Goal: Information Seeking & Learning: Learn about a topic

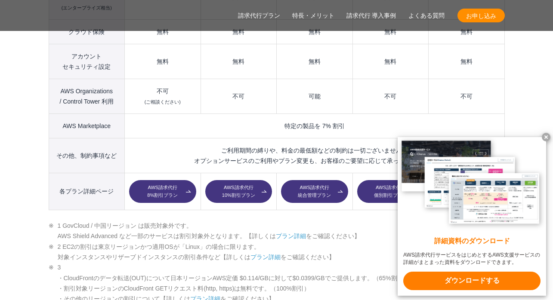
scroll to position [1334, 0]
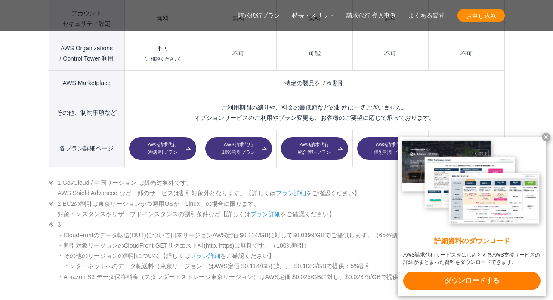
click at [547, 137] on x-t at bounding box center [546, 137] width 9 height 9
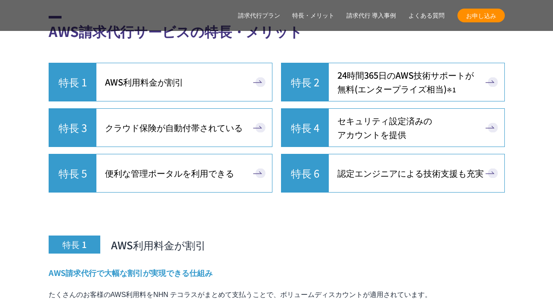
scroll to position [2496, 0]
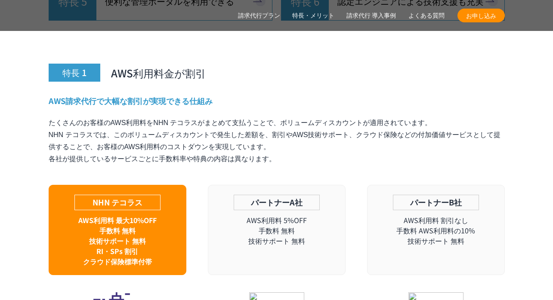
click at [414, 16] on link "よくある質問" at bounding box center [426, 15] width 36 height 9
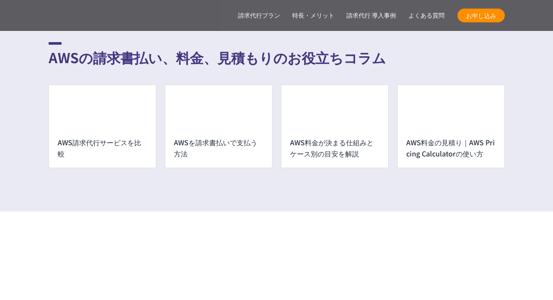
scroll to position [6395, 0]
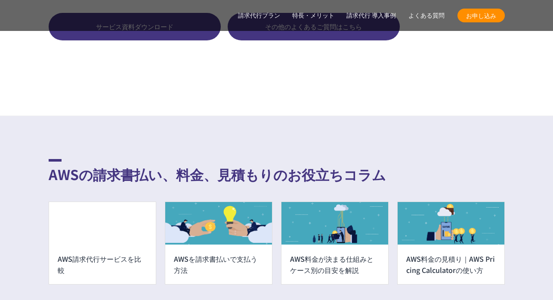
scroll to position [6438, 0]
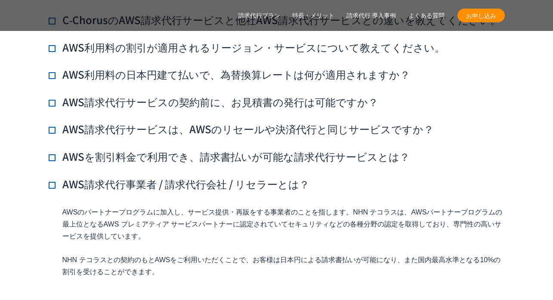
click at [219, 157] on ul "AWS請求代行サービスとAWS直接契約の違いを教えてください。 AWSサポートへの連絡や利用料金の確認は、NHN テコラスがご用意している管理ポータル「Cho…" at bounding box center [277, 152] width 456 height 334
click at [210, 177] on h3 "AWS請求代行事業者 / 請求代行会社 / リセラーとは？" at bounding box center [179, 184] width 261 height 15
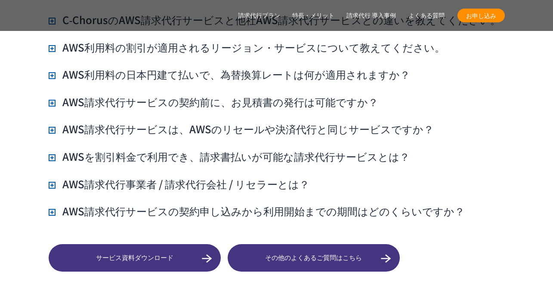
click at [187, 204] on h3 "AWS請求代行サービスの契約申し込みから利用開始までの期間はどのくらいですか？" at bounding box center [257, 211] width 416 height 15
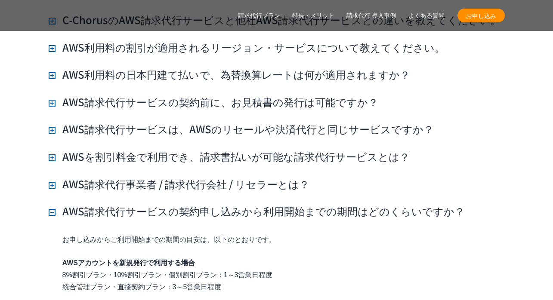
scroll to position [6524, 0]
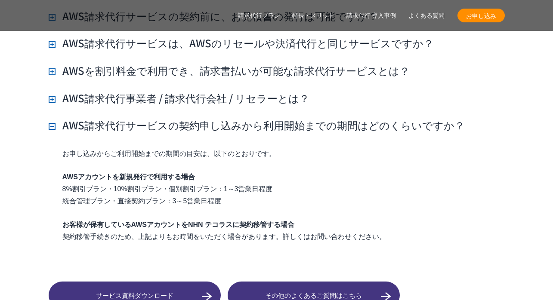
click at [273, 118] on h3 "AWS請求代行サービスの契約申し込みから利用開始までの期間はどのくらいですか？" at bounding box center [257, 125] width 416 height 15
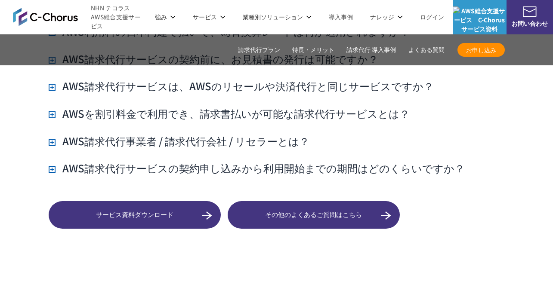
scroll to position [6438, 0]
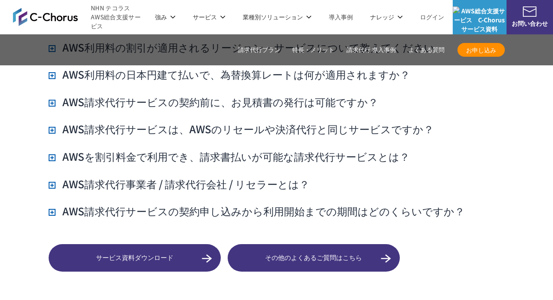
click at [268, 122] on h3 "AWS請求代行サービスは、AWSのリセールや決済代行と同じサービスですか？" at bounding box center [241, 129] width 385 height 15
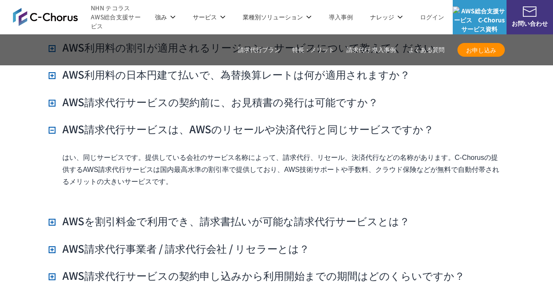
click at [215, 194] on ul "AWS請求代行サービスとAWS直接契約の違いを教えてください。 AWSサポートへの連絡や利用料金の確認は、NHN テコラスがご用意している管理ポータル「Cho…" at bounding box center [277, 134] width 456 height 298
click at [202, 214] on h3 "AWSを割引料金で利用でき、請求書払いが可能な請求代行サービスとは？" at bounding box center [229, 221] width 361 height 15
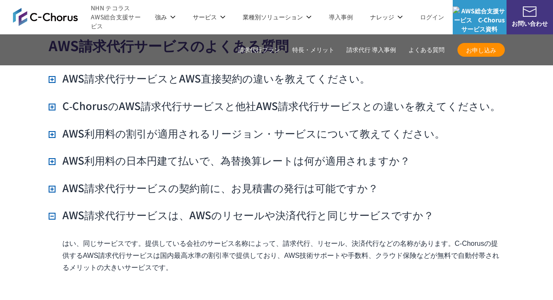
scroll to position [6309, 0]
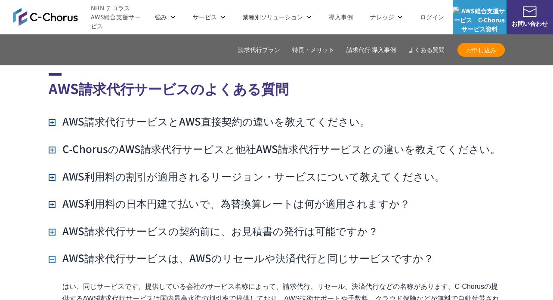
click at [242, 169] on h3 "AWS利用料の割引が適用されるリージョン・サービスについて教えてください。" at bounding box center [247, 176] width 396 height 15
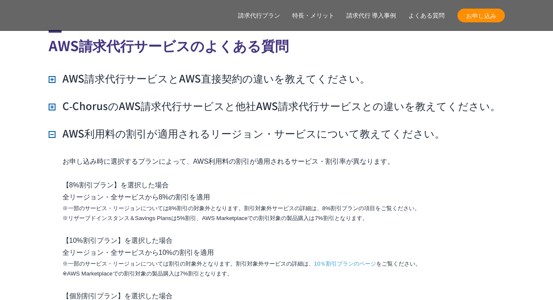
scroll to position [6395, 0]
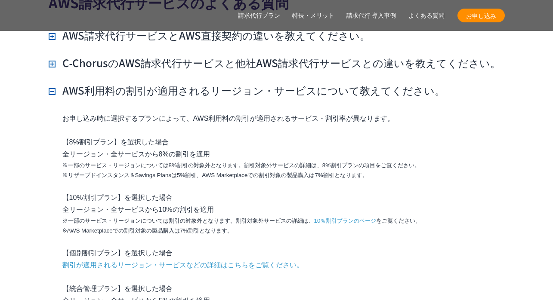
click at [205, 83] on h3 "AWS利用料の割引が適用されるリージョン・サービスについて教えてください。" at bounding box center [247, 90] width 396 height 15
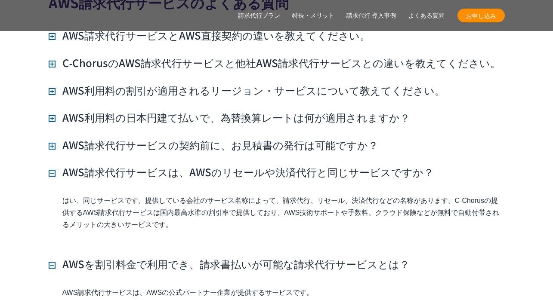
click at [198, 110] on h3 "AWS利用料の日本円建て払いで、為替換算レートは何が適用されますか？" at bounding box center [229, 117] width 361 height 15
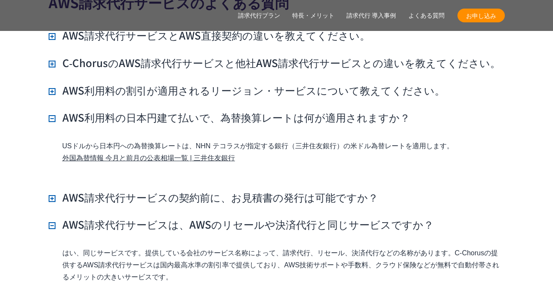
click at [198, 110] on h3 "AWS利用料の日本円建て払いで、為替換算レートは何が適用されますか？" at bounding box center [229, 117] width 361 height 15
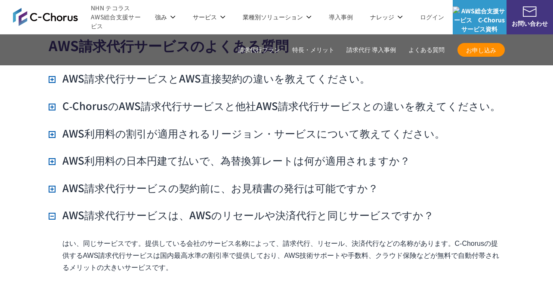
scroll to position [6309, 0]
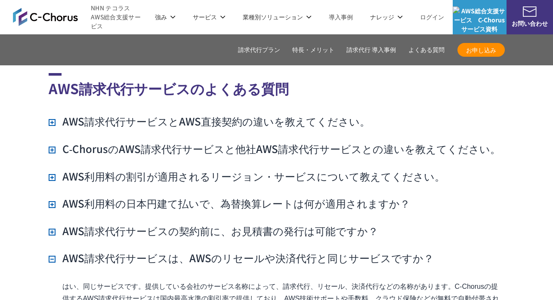
click at [198, 114] on h3 "AWS請求代行サービスとAWS直接契約の違いを教えてください。" at bounding box center [209, 121] width 321 height 15
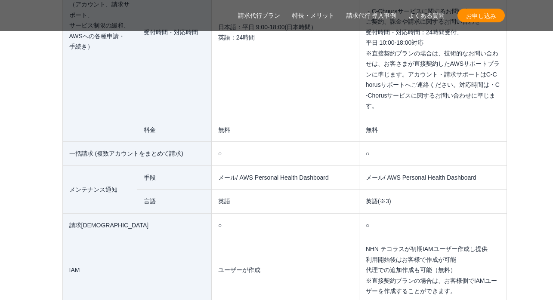
scroll to position [7427, 0]
